Goal: Transaction & Acquisition: Purchase product/service

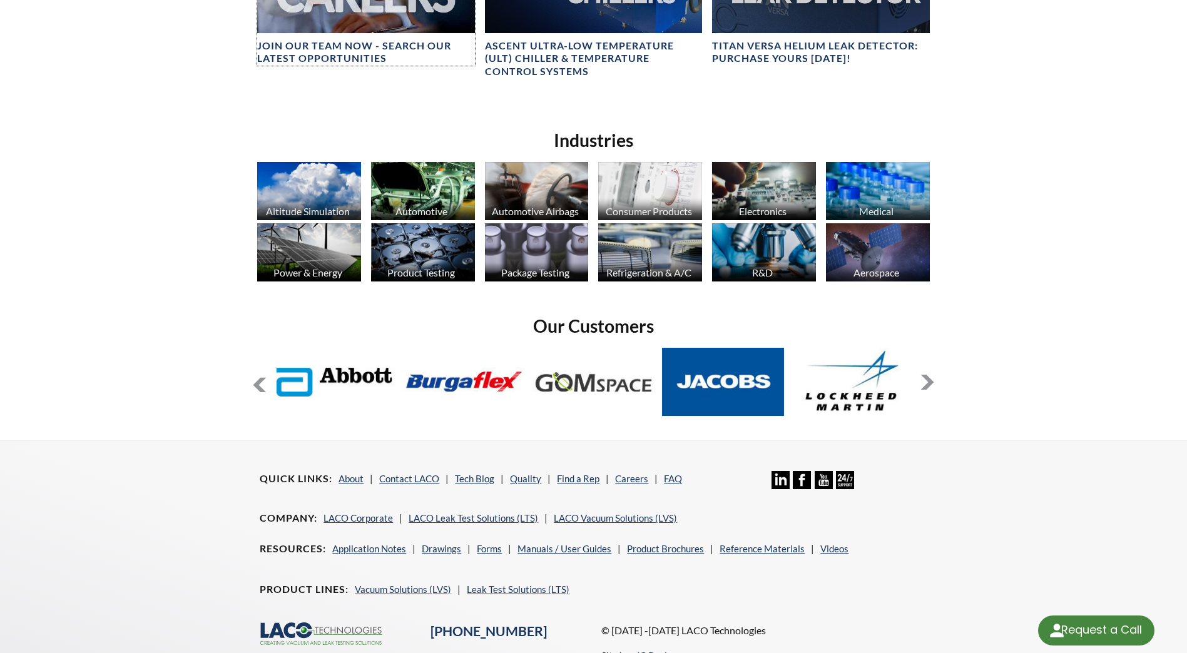
scroll to position [876, 0]
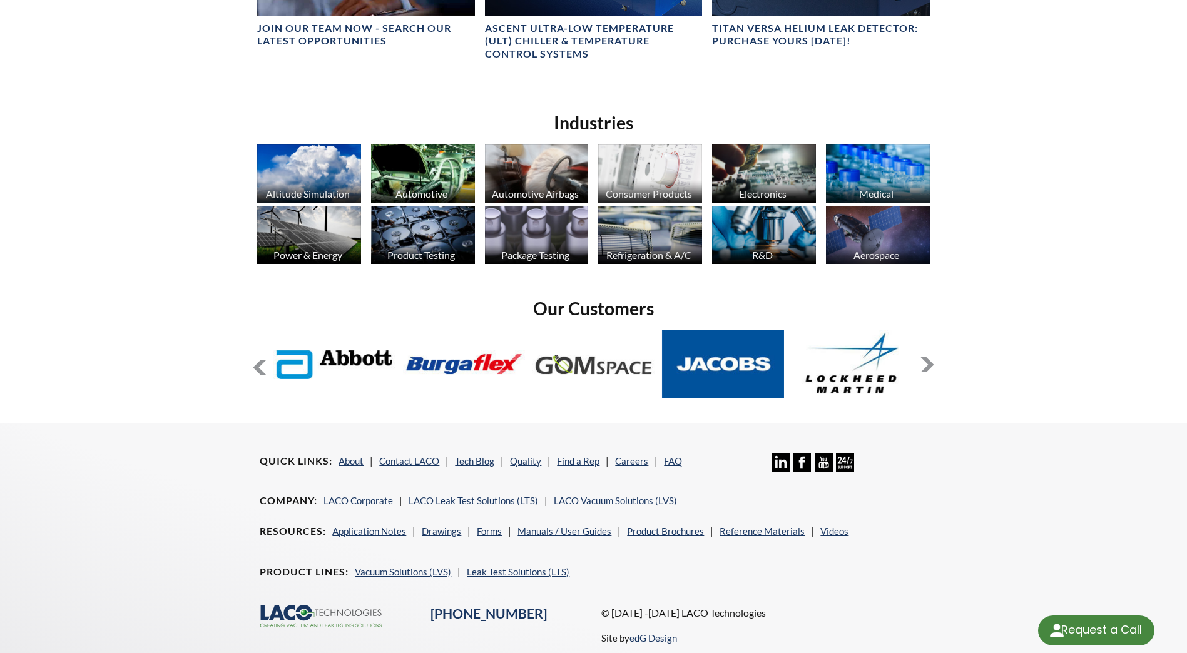
click at [928, 366] on button at bounding box center [927, 364] width 15 height 15
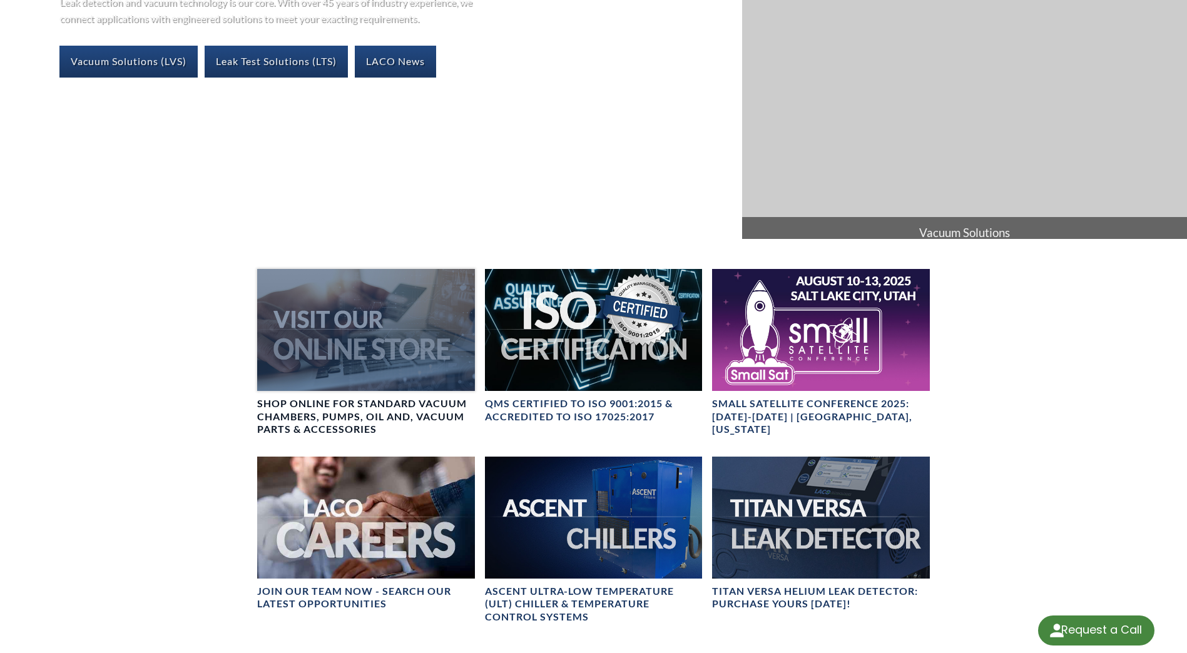
scroll to position [0, 0]
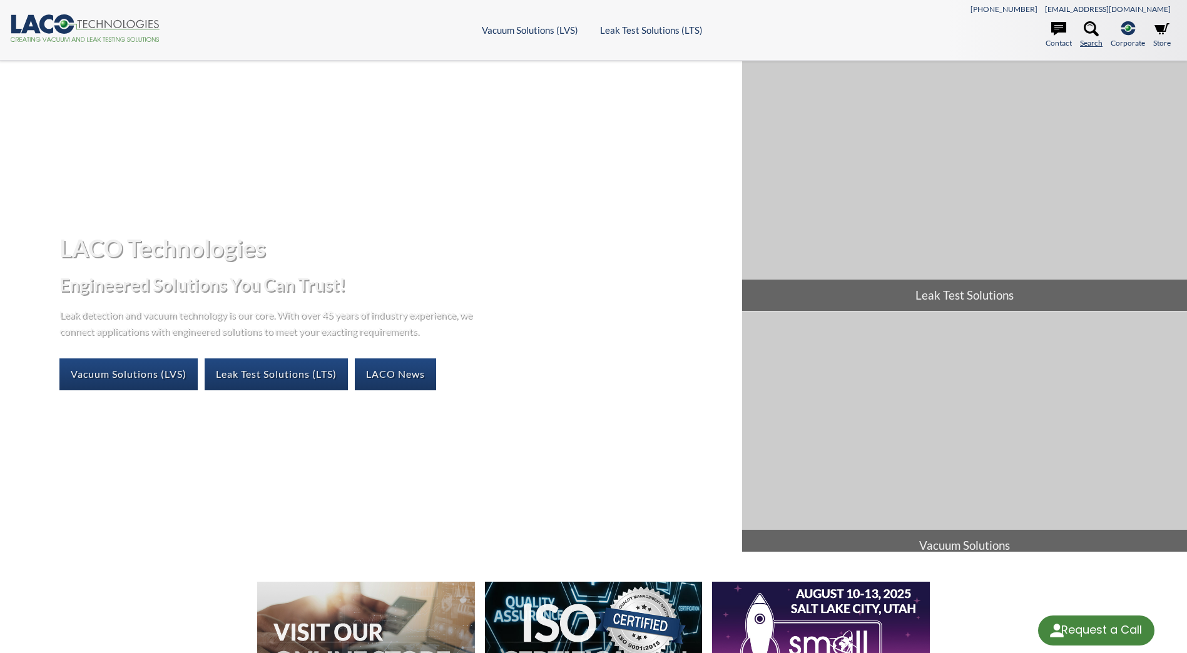
click at [1098, 28] on icon at bounding box center [1091, 28] width 15 height 15
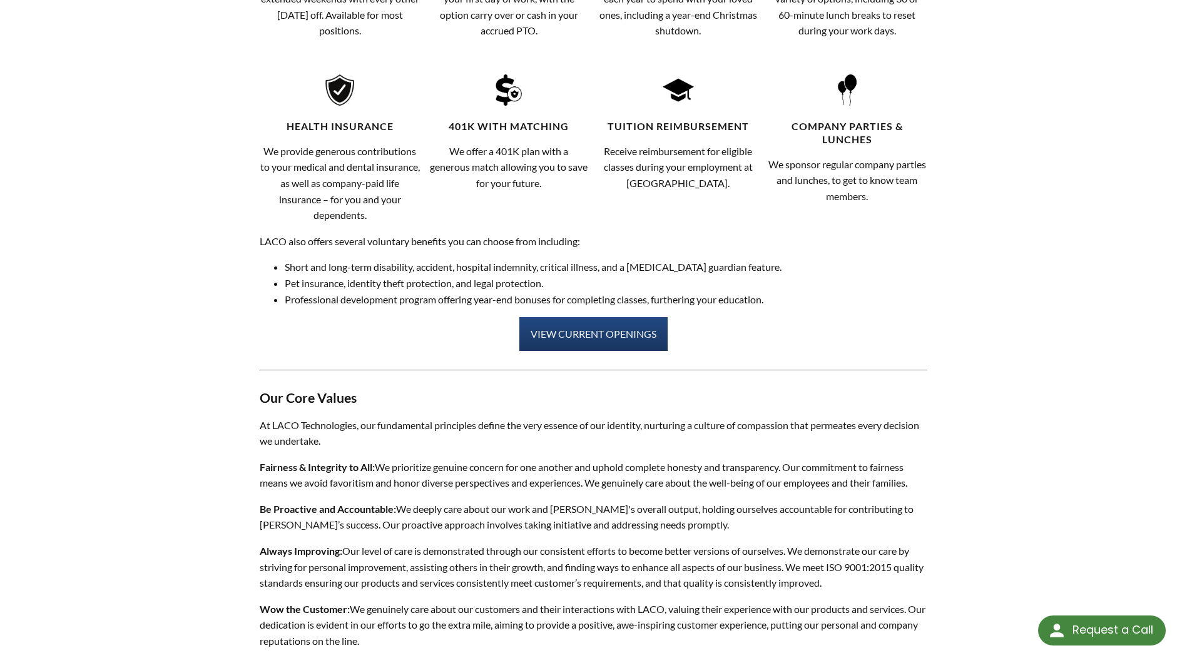
scroll to position [688, 0]
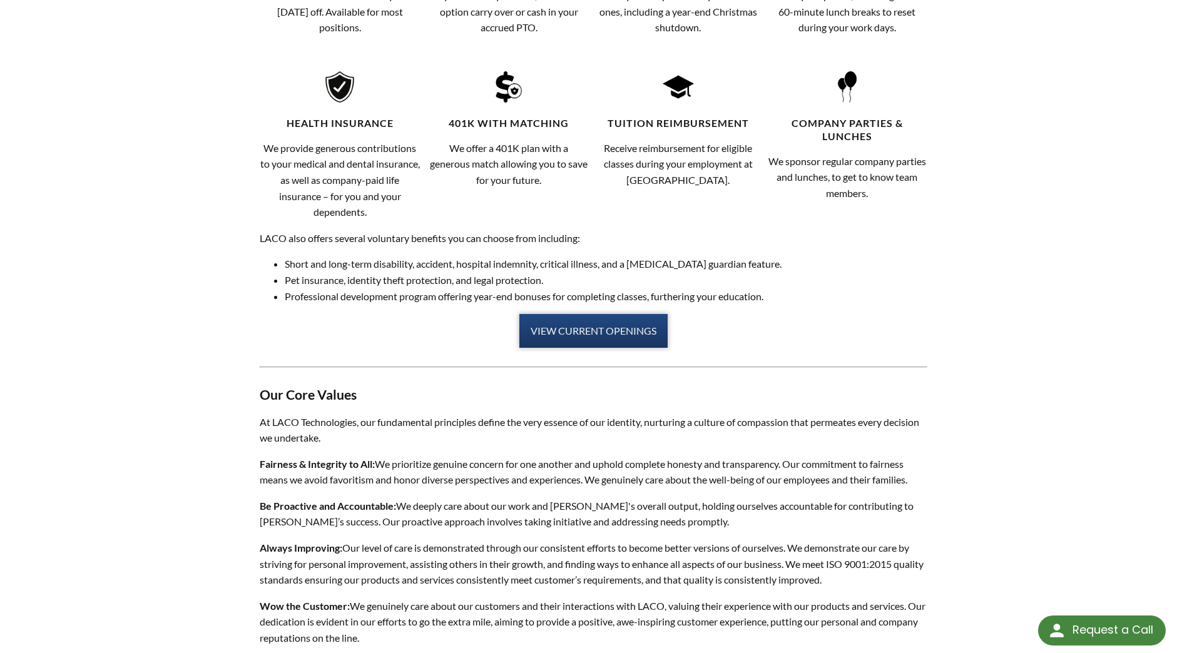
click at [592, 340] on link "VIEW CURRENT OPENINGS" at bounding box center [593, 331] width 148 height 34
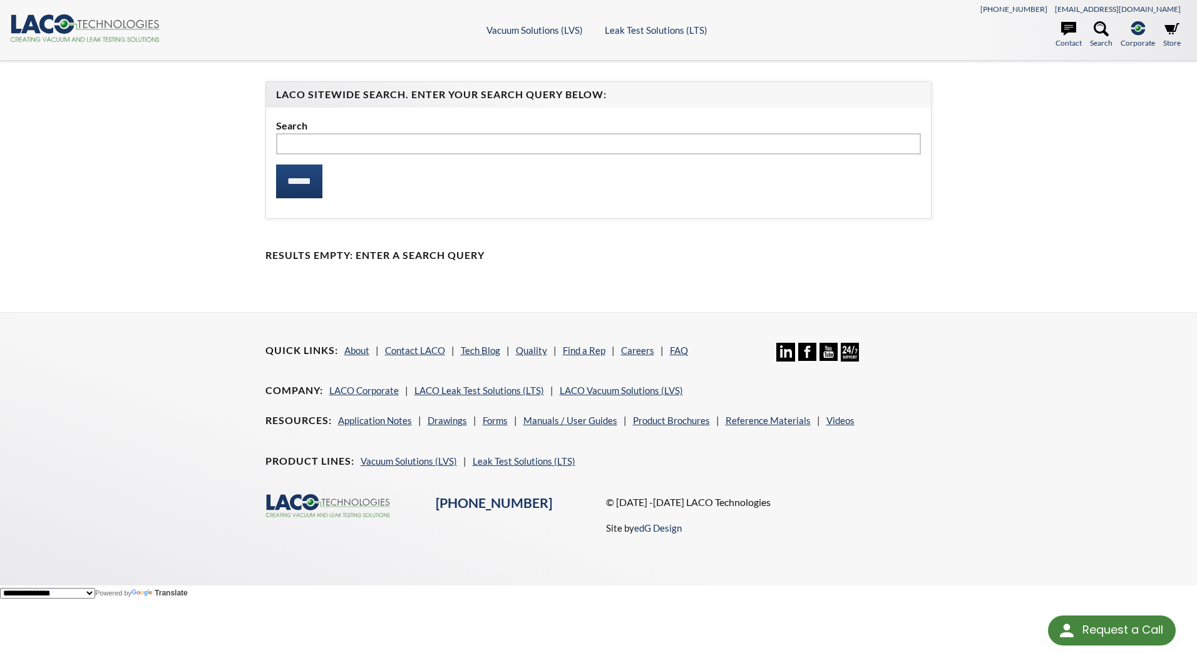
click at [509, 134] on input "text" at bounding box center [598, 143] width 645 height 21
type input "**********"
click at [276, 165] on input "******" at bounding box center [299, 182] width 46 height 34
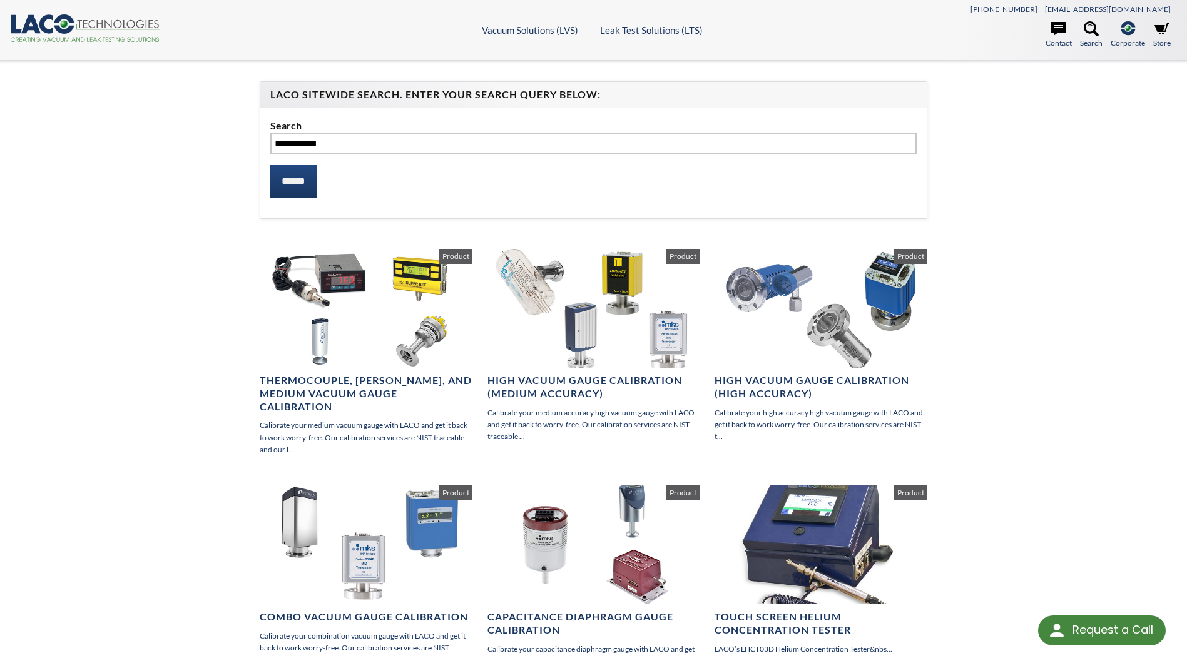
click at [126, 23] on icon ".cls-1{fill:#193661;}.cls-2{fill:#58595b;}.cls-3{fill:url(#radial-gradient);}.c…" at bounding box center [85, 28] width 150 height 28
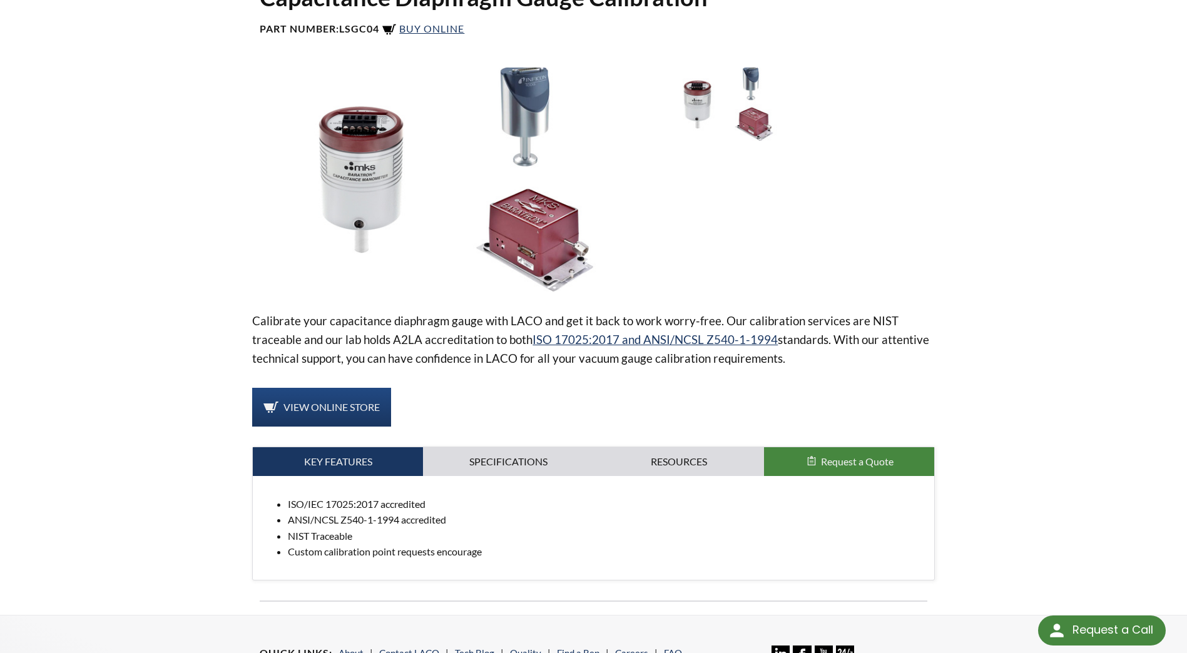
scroll to position [188, 0]
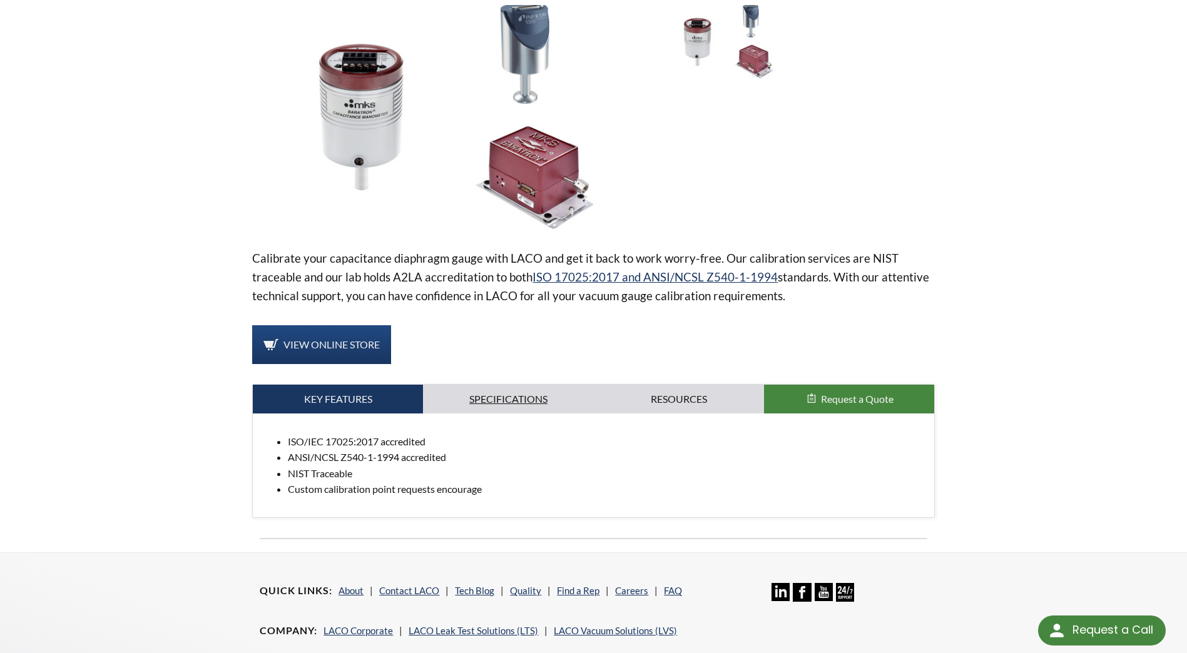
click at [521, 401] on link "Specifications" at bounding box center [508, 399] width 170 height 29
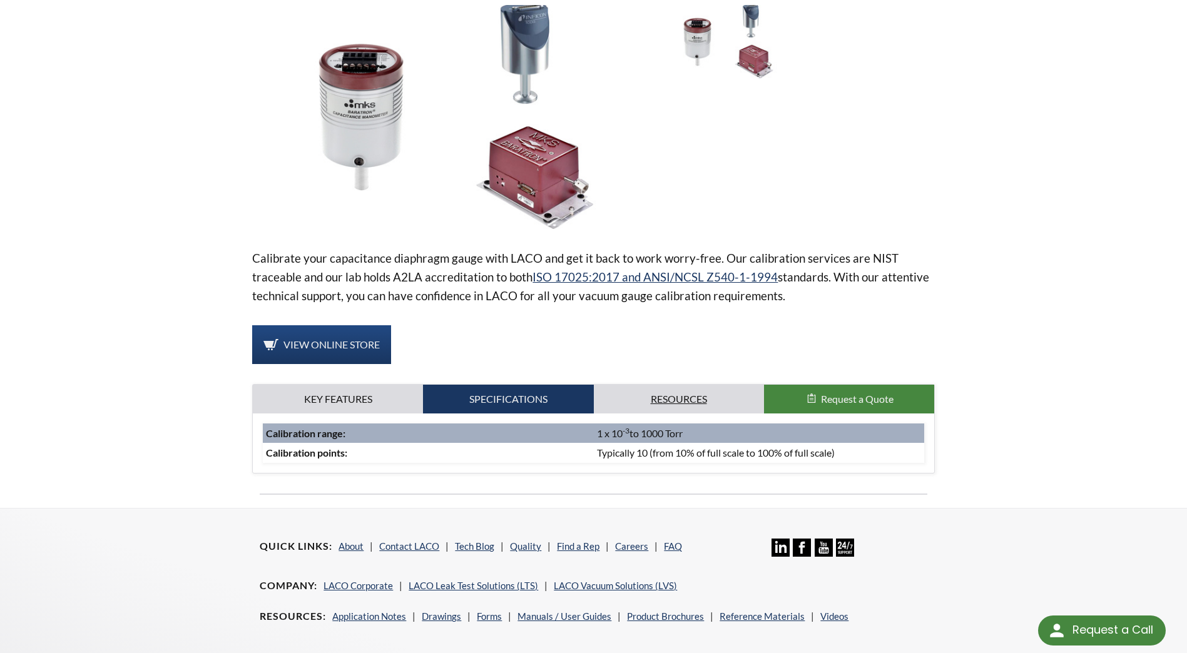
click at [632, 392] on link "Resources" at bounding box center [679, 399] width 170 height 29
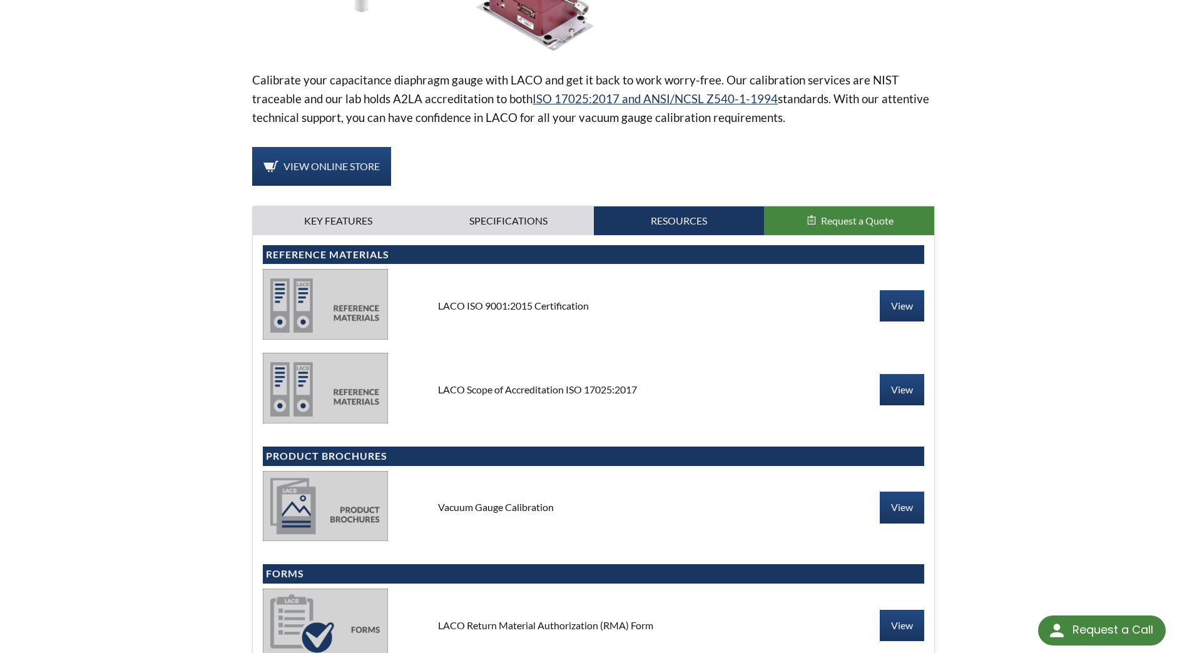
scroll to position [438, 0]
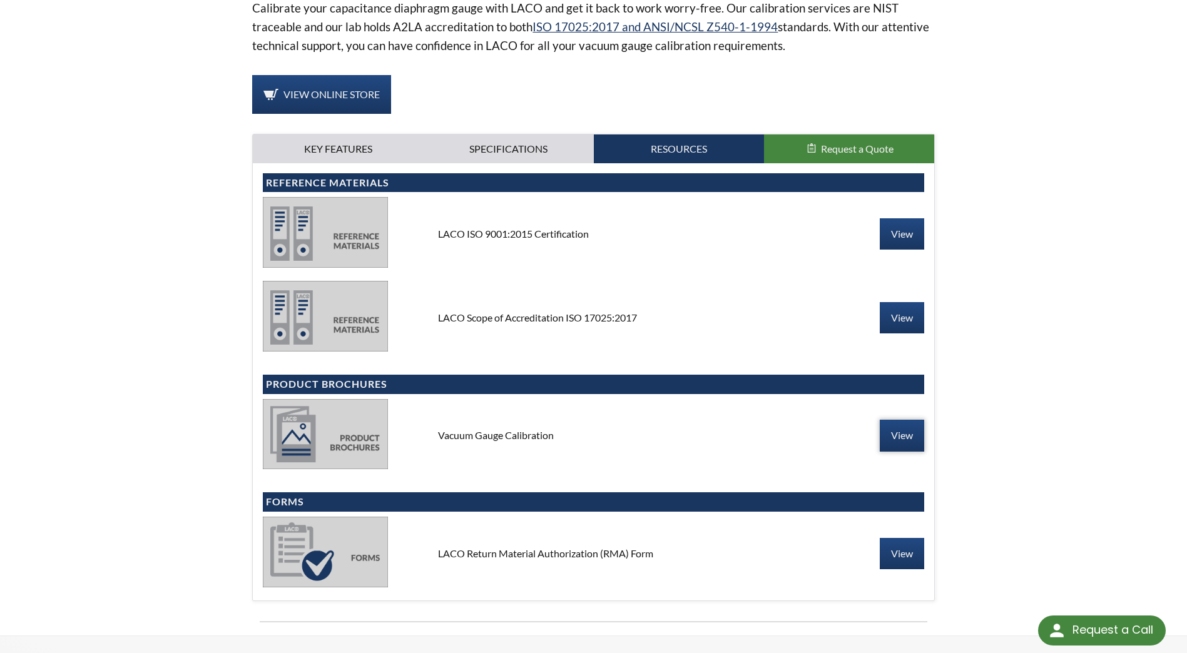
click at [891, 429] on link "View" at bounding box center [902, 435] width 44 height 31
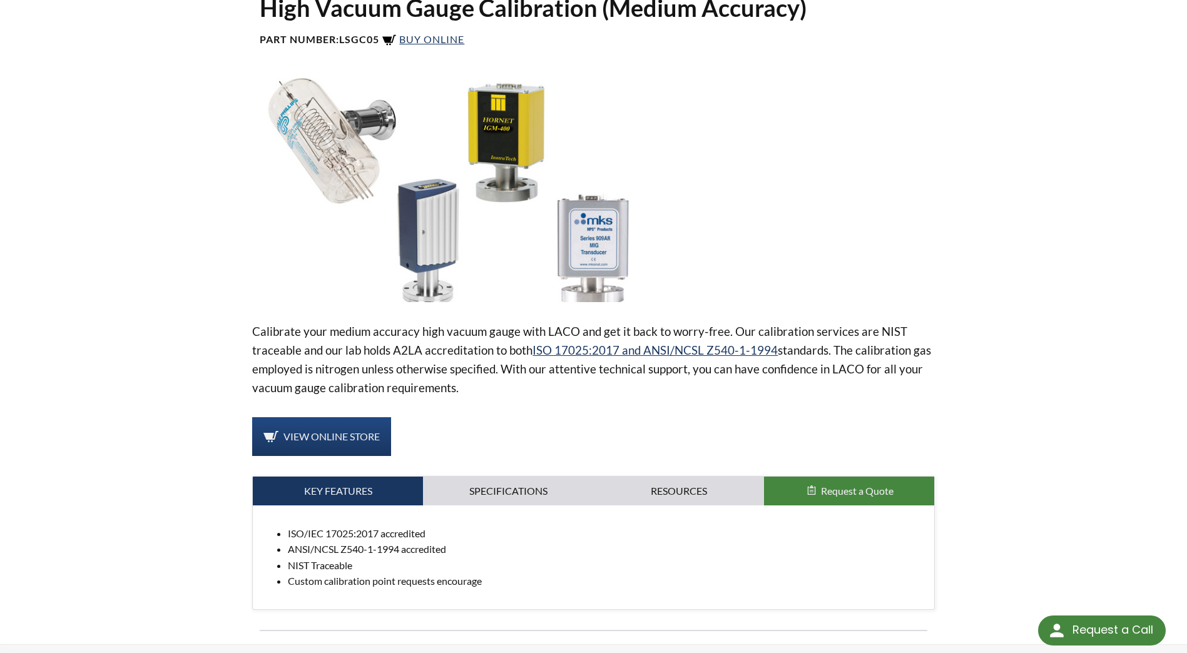
scroll to position [125, 0]
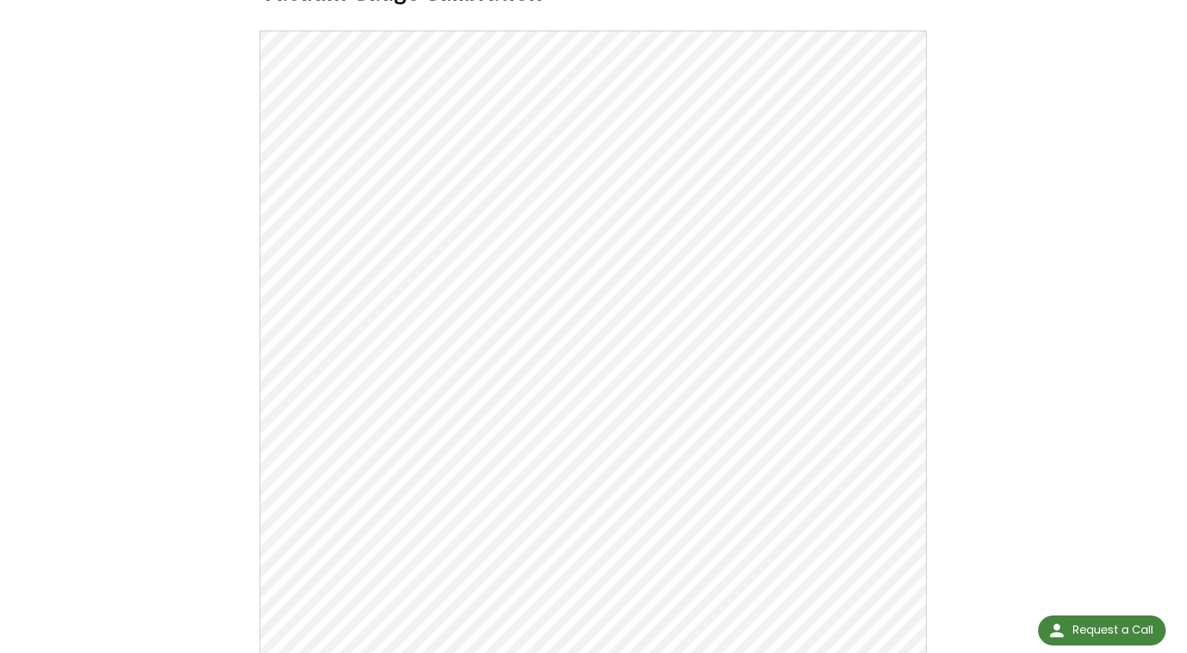
scroll to position [101, 0]
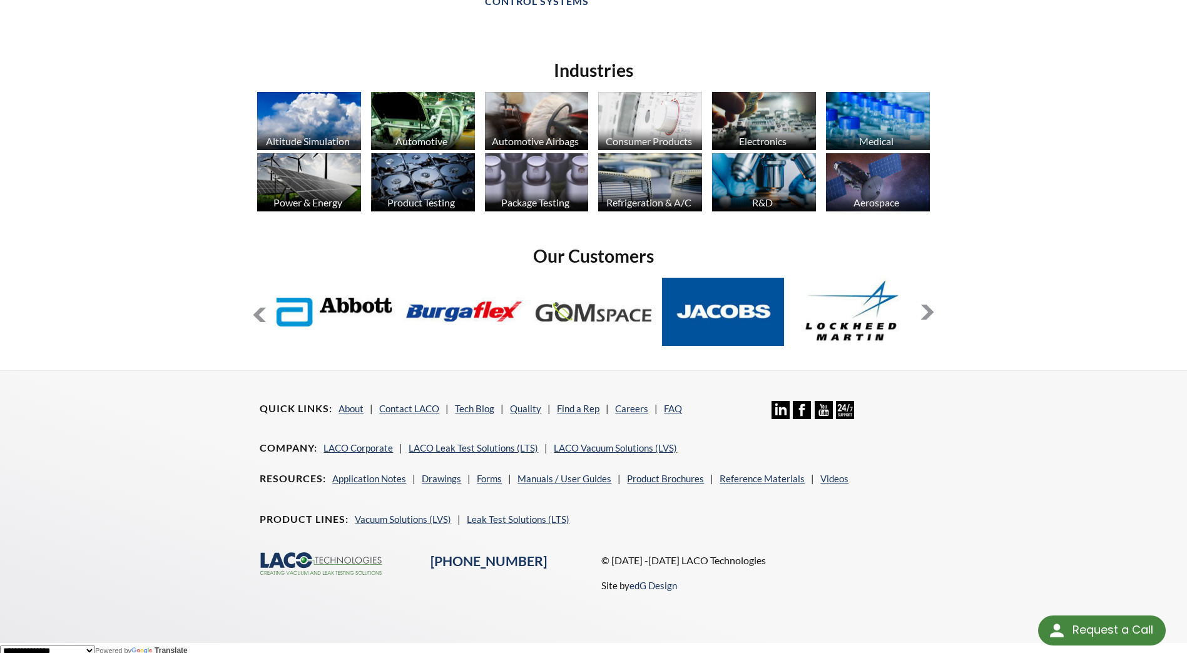
scroll to position [936, 0]
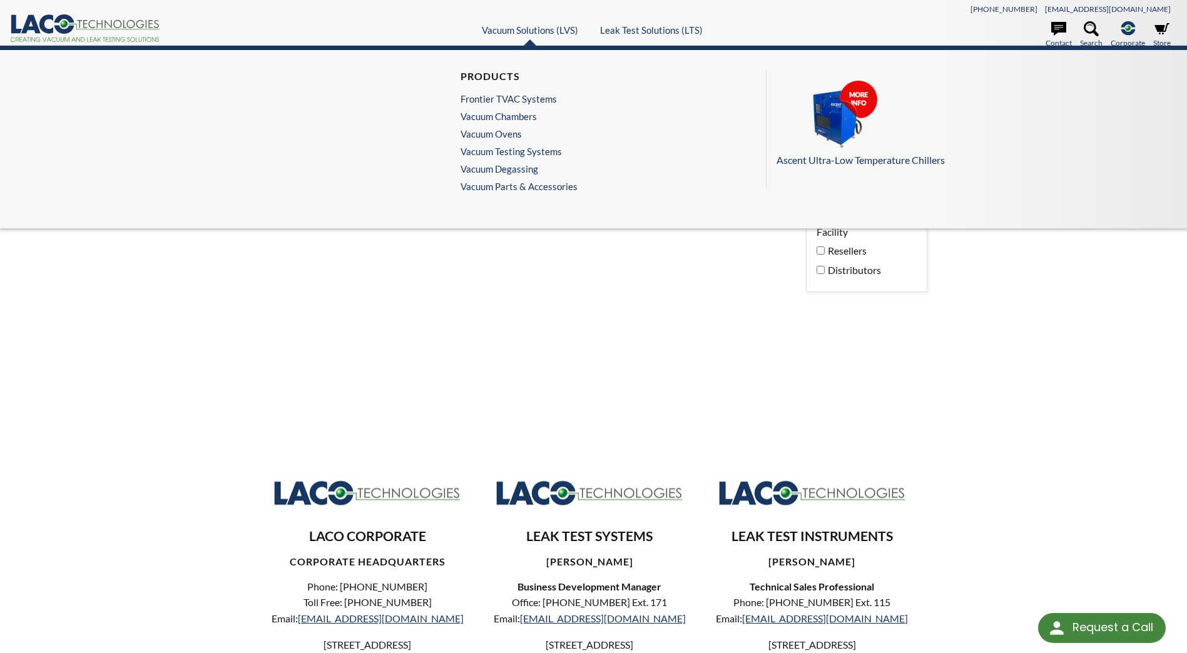
select select "Language Translate Widget"
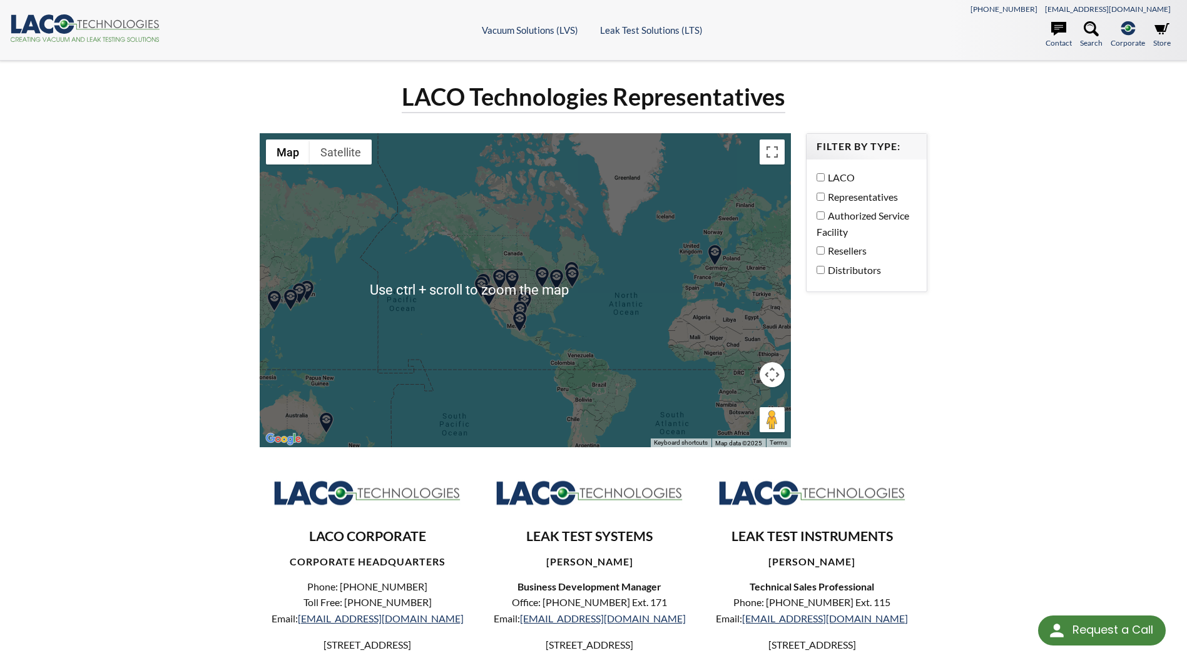
scroll to position [63, 0]
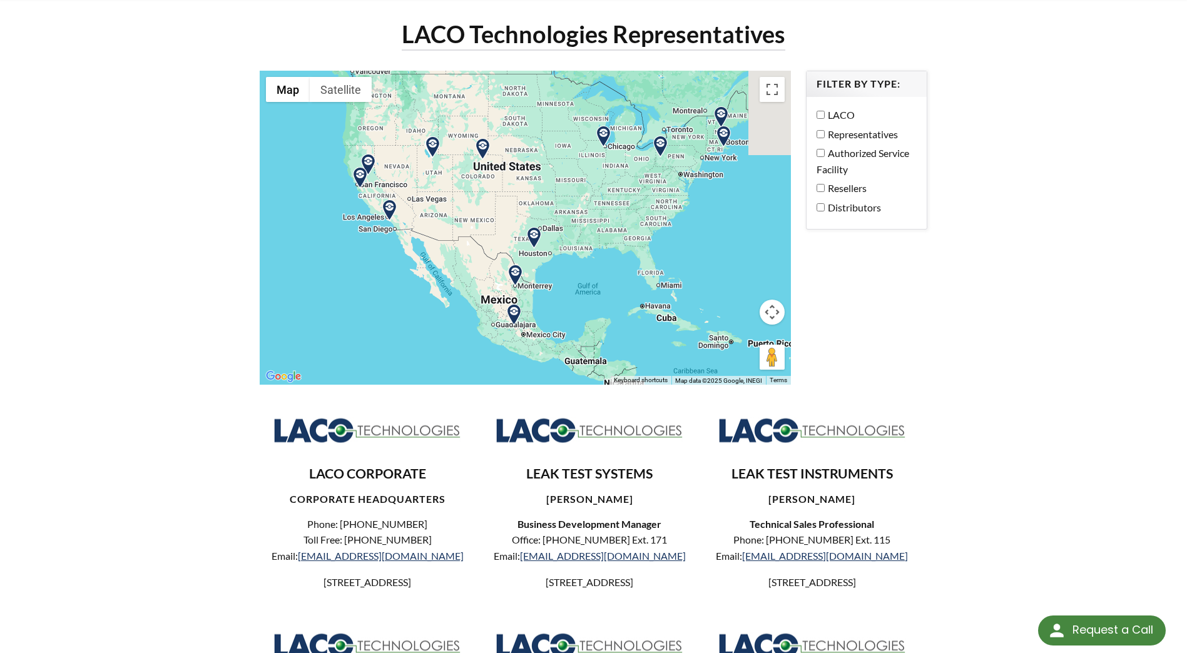
drag, startPoint x: 576, startPoint y: 148, endPoint x: 566, endPoint y: 330, distance: 183.0
click at [566, 330] on div at bounding box center [525, 228] width 531 height 314
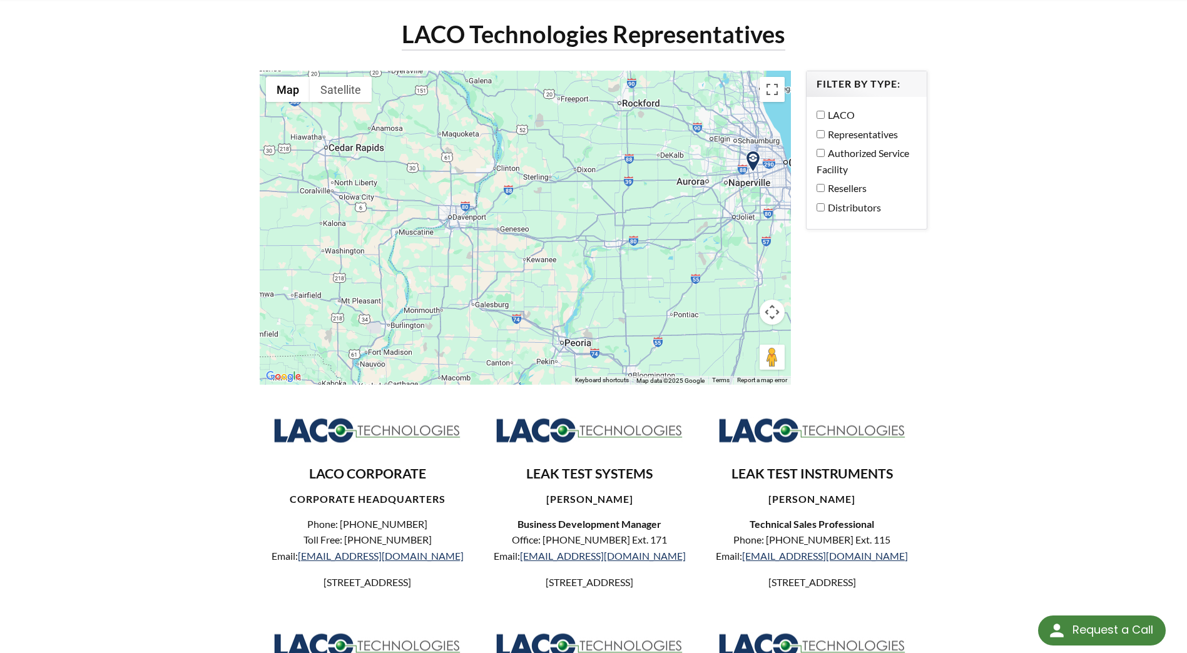
drag, startPoint x: 625, startPoint y: 181, endPoint x: 396, endPoint y: 322, distance: 269.2
click at [395, 322] on div at bounding box center [525, 228] width 531 height 314
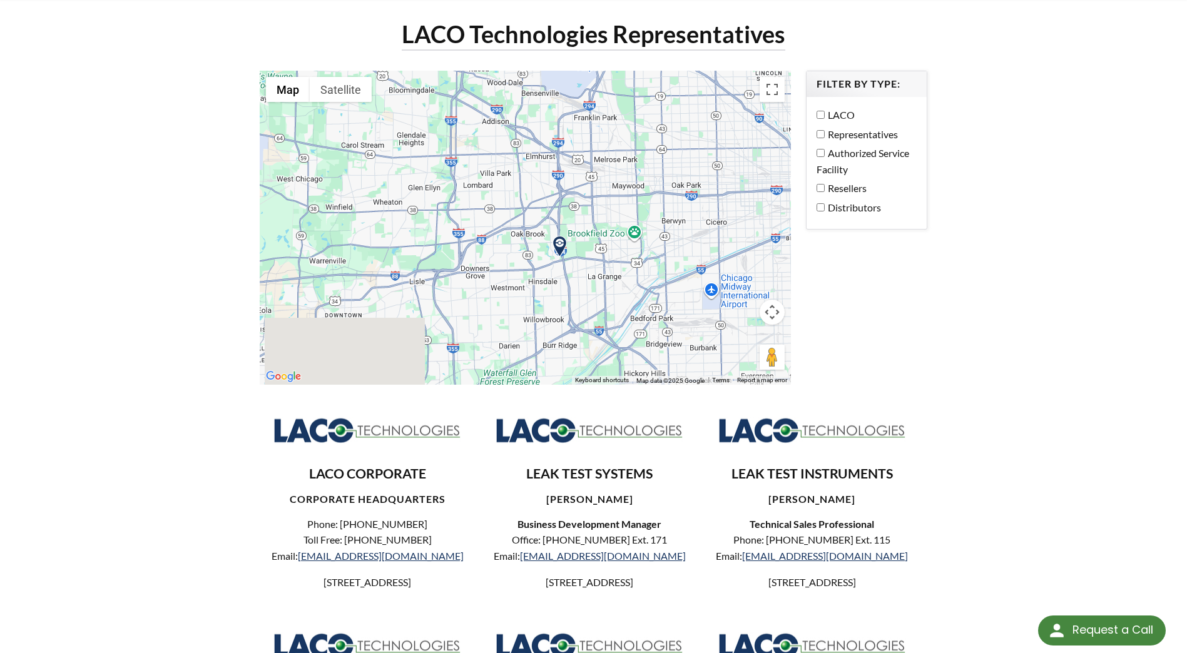
drag, startPoint x: 642, startPoint y: 282, endPoint x: 618, endPoint y: 163, distance: 121.4
click at [618, 163] on div at bounding box center [525, 228] width 531 height 314
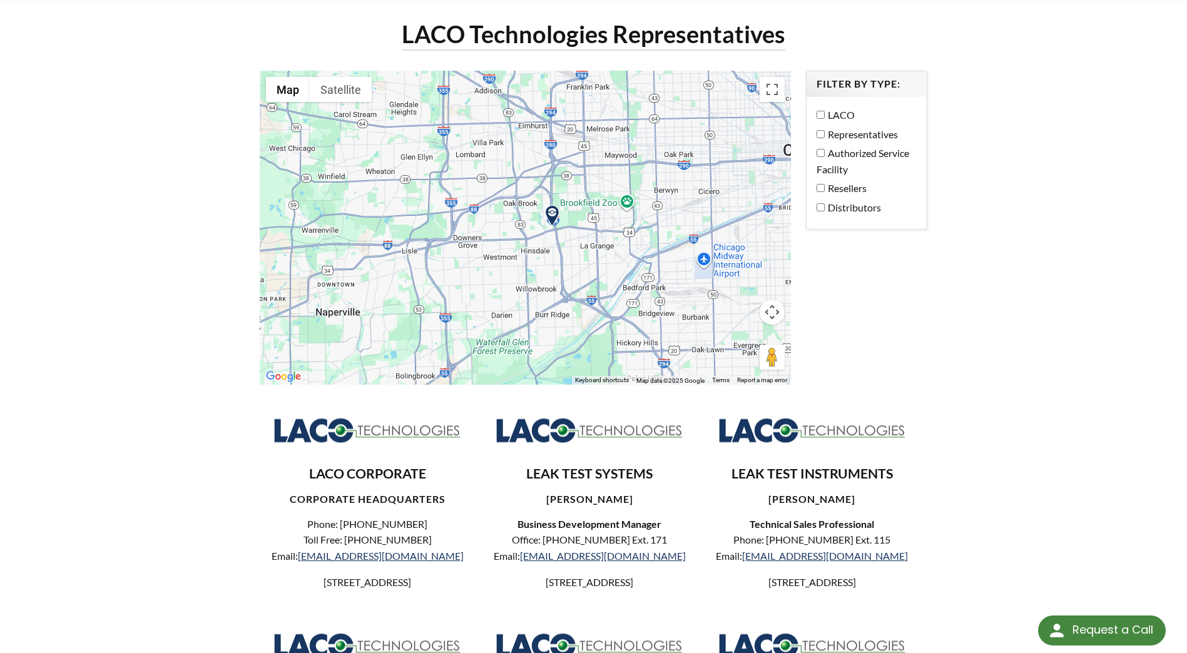
click at [553, 211] on img at bounding box center [552, 216] width 22 height 22
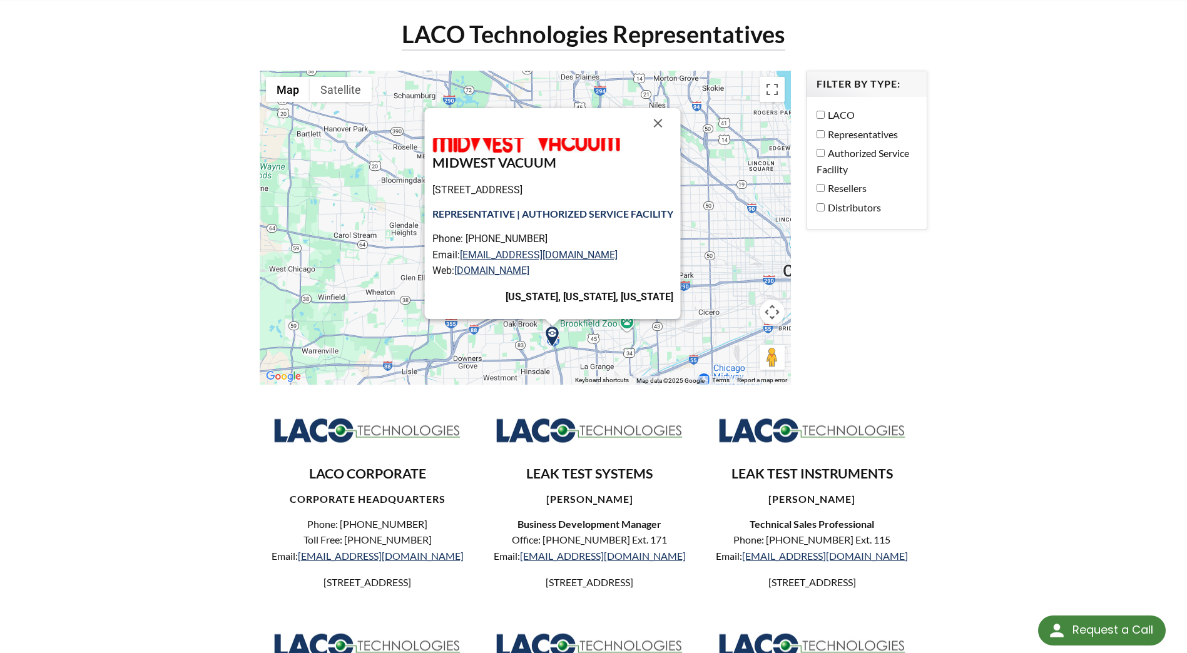
scroll to position [18, 0]
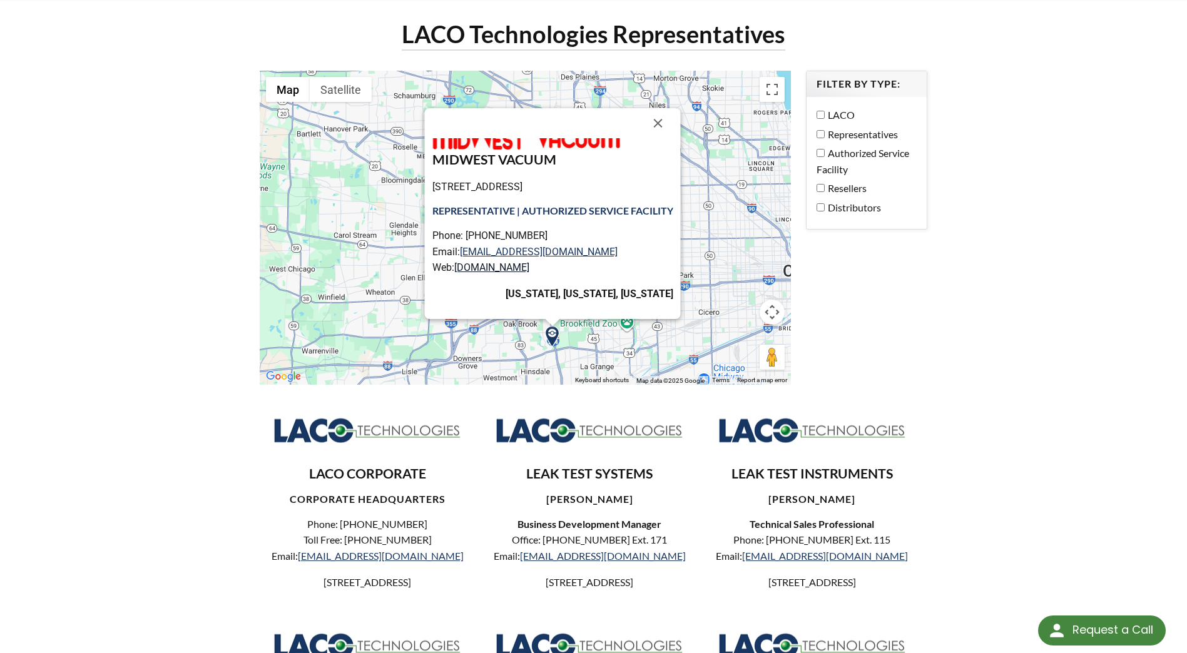
click at [511, 264] on link "[DOMAIN_NAME]" at bounding box center [491, 268] width 75 height 12
click at [151, 529] on div "LACO Technologies Representatives ← Move left → Move right ↑ Move up ↓ Move dow…" at bounding box center [593, 435] width 1187 height 874
